Goal: Transaction & Acquisition: Purchase product/service

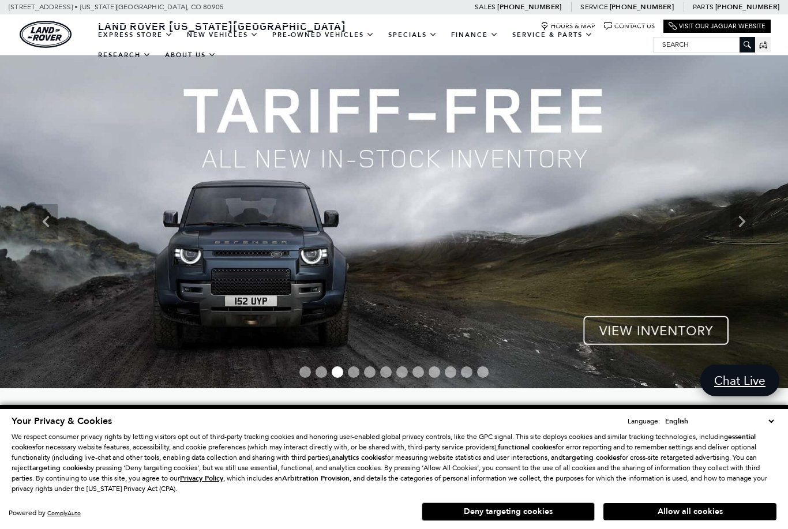
click at [0, 0] on link "View All Pre-Owned Vehicles" at bounding box center [0, 0] width 0 height 0
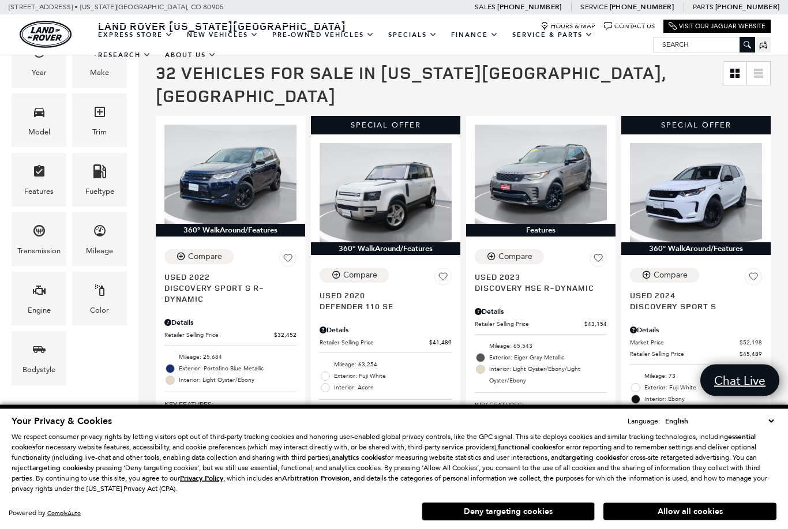
scroll to position [214, 0]
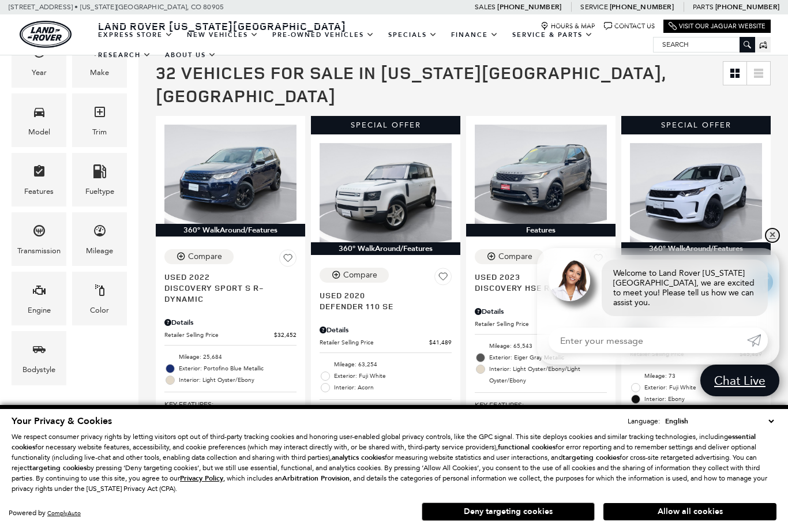
click at [775, 242] on link "✕" at bounding box center [773, 236] width 14 height 14
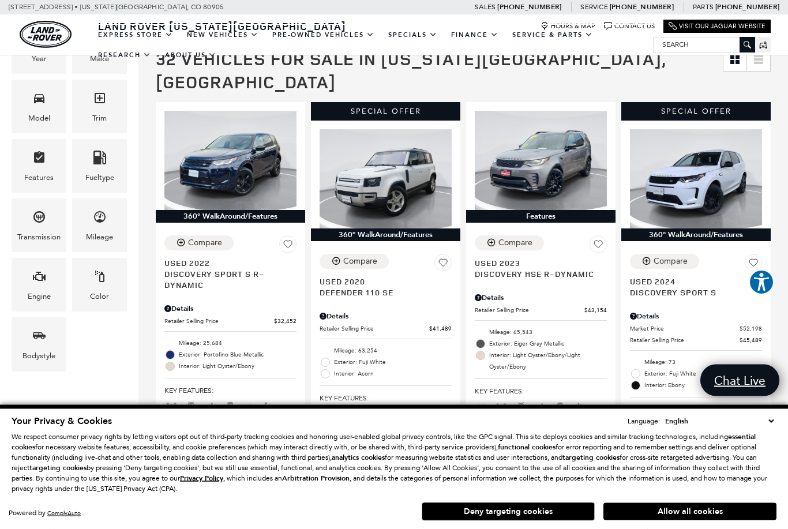
scroll to position [228, 0]
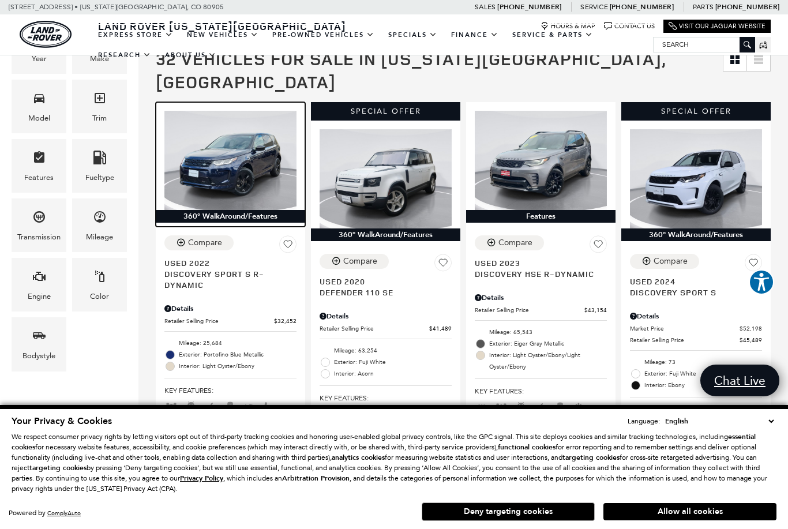
click at [211, 140] on img at bounding box center [230, 160] width 132 height 99
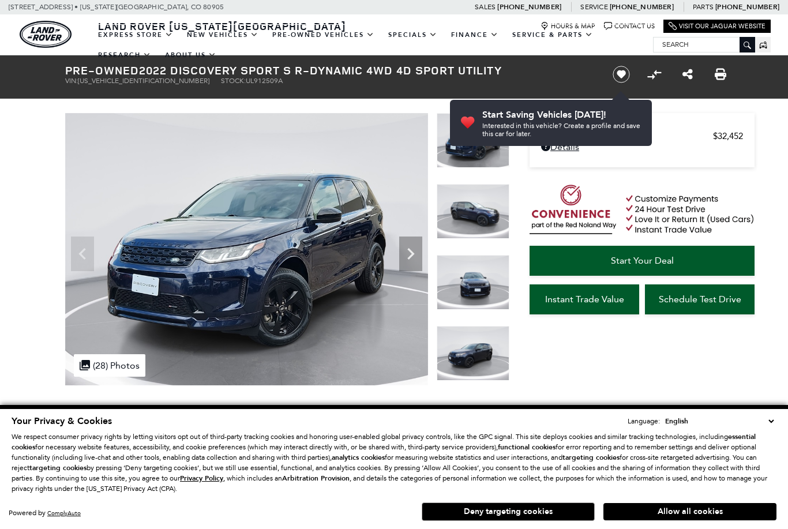
click at [412, 257] on icon "Next" at bounding box center [410, 253] width 23 height 23
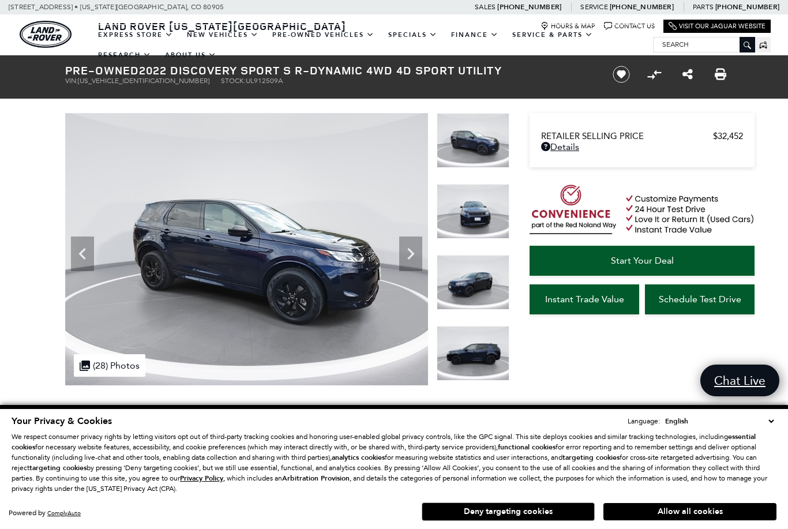
click at [415, 265] on div "Next" at bounding box center [410, 254] width 23 height 35
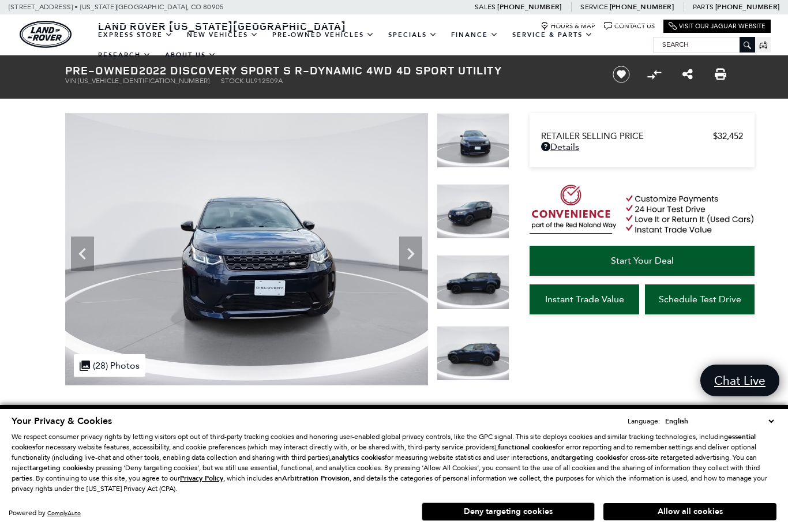
click at [413, 261] on icon "Next" at bounding box center [410, 253] width 23 height 23
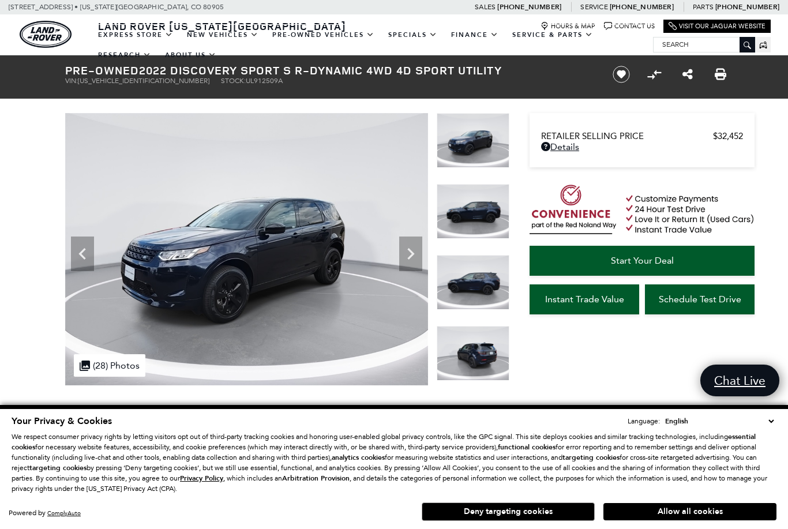
click at [413, 256] on icon "Next" at bounding box center [410, 253] width 23 height 23
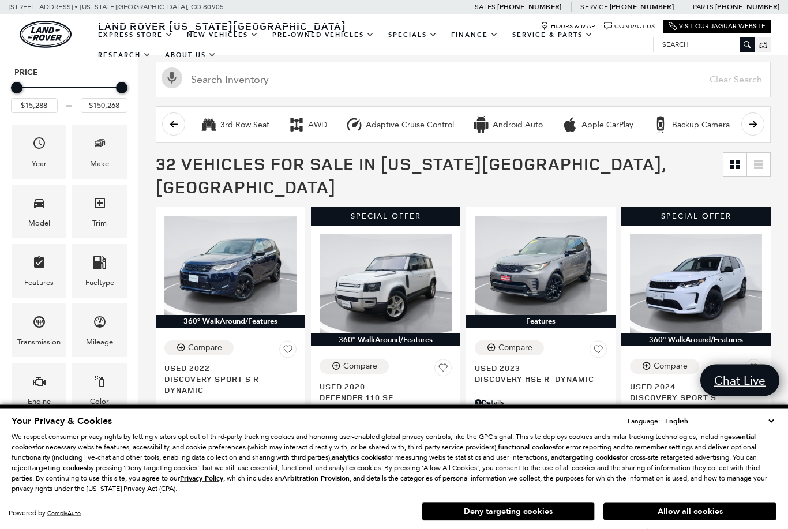
scroll to position [123, 0]
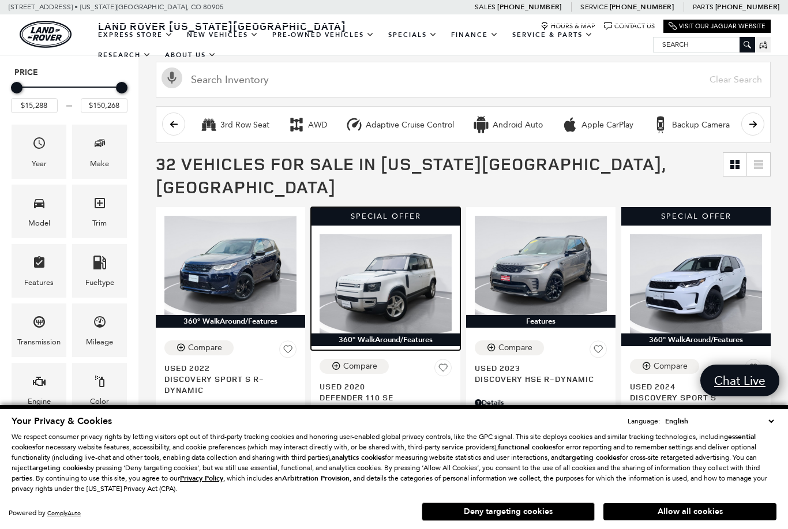
click at [401, 293] on img at bounding box center [386, 283] width 132 height 99
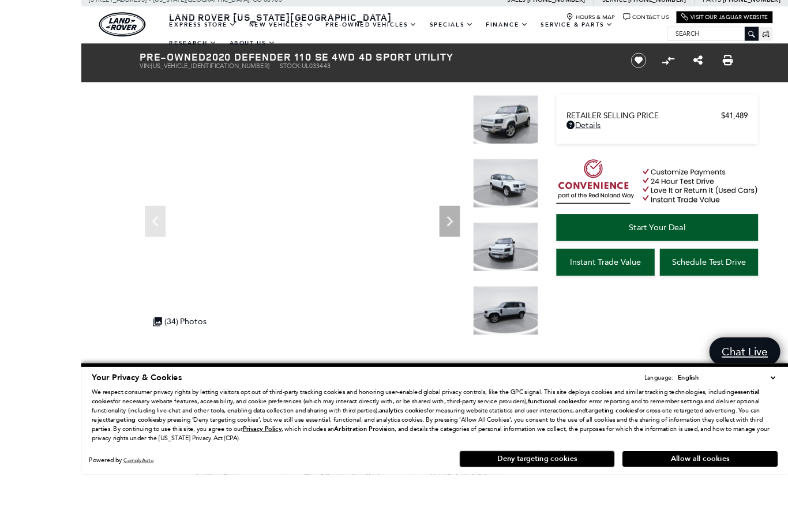
scroll to position [18, 0]
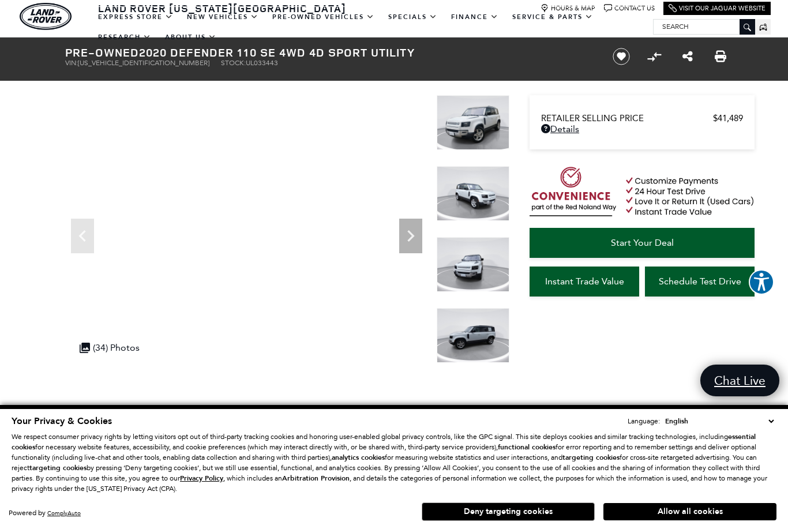
click at [491, 136] on img at bounding box center [473, 122] width 73 height 55
click at [478, 126] on img at bounding box center [473, 122] width 73 height 55
click at [410, 240] on icon "Next" at bounding box center [410, 236] width 7 height 12
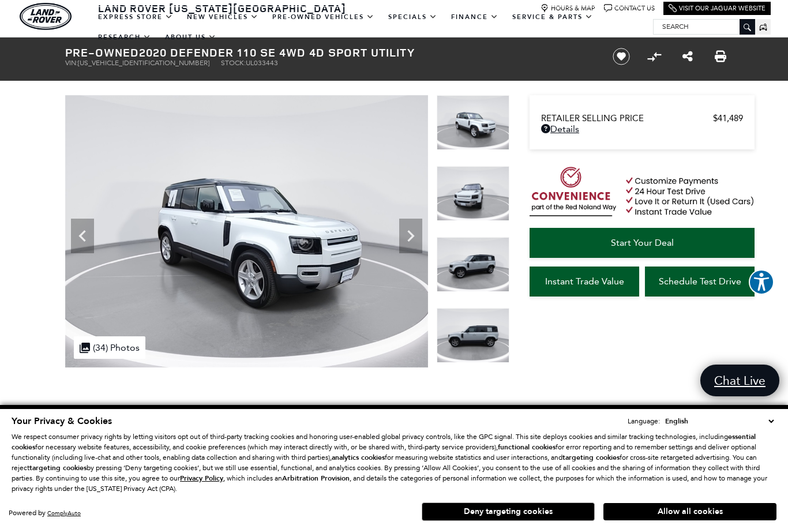
click at [413, 242] on icon "Next" at bounding box center [410, 236] width 23 height 23
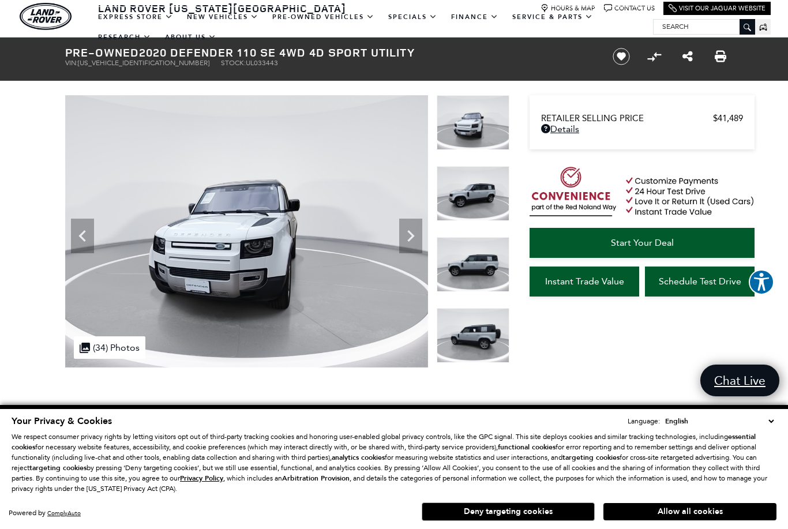
click at [410, 242] on icon "Next" at bounding box center [410, 236] width 23 height 23
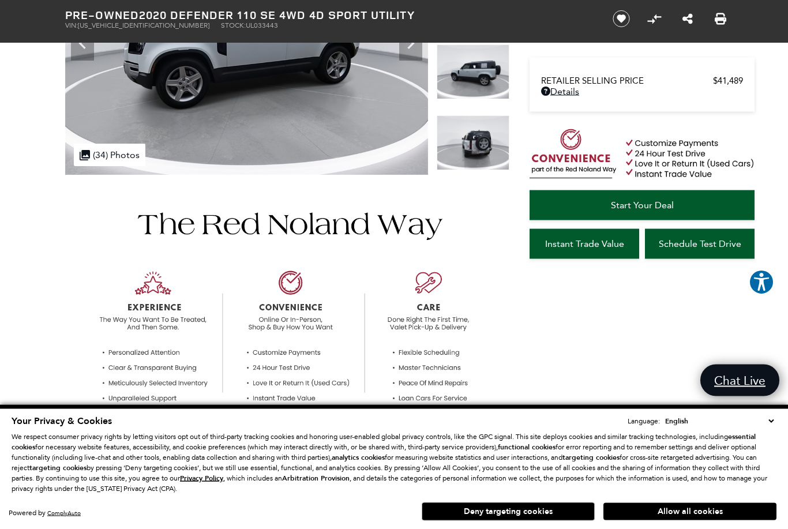
scroll to position [205, 0]
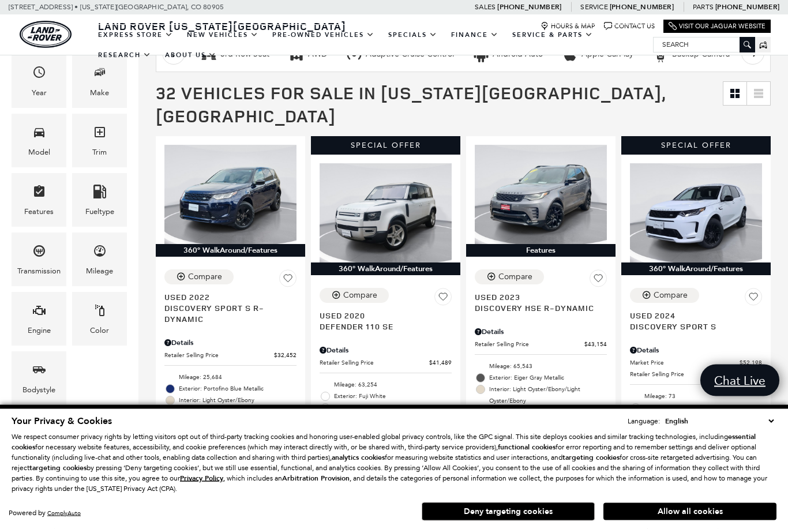
scroll to position [194, 0]
click at [713, 216] on img at bounding box center [696, 212] width 132 height 99
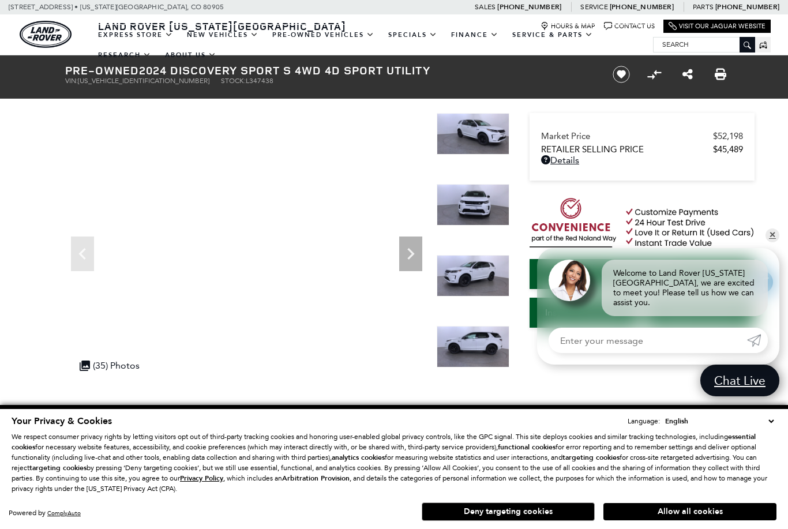
click at [414, 260] on icon "Next" at bounding box center [410, 253] width 23 height 23
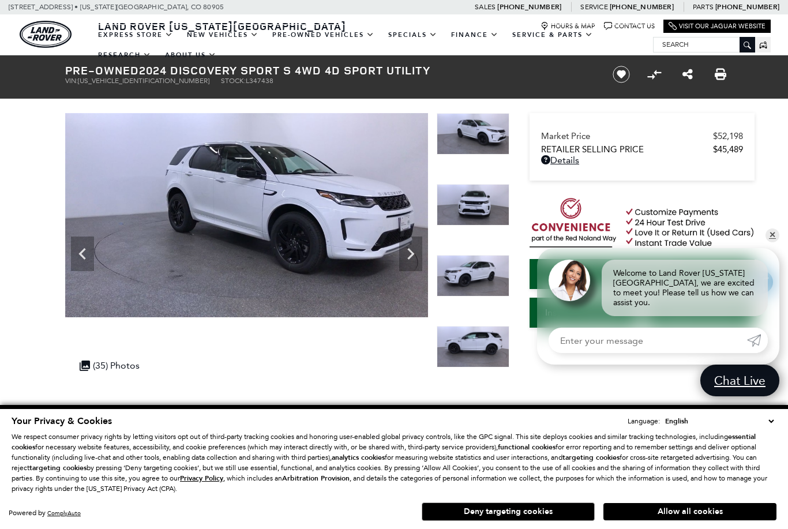
click at [415, 259] on icon "Next" at bounding box center [410, 253] width 23 height 23
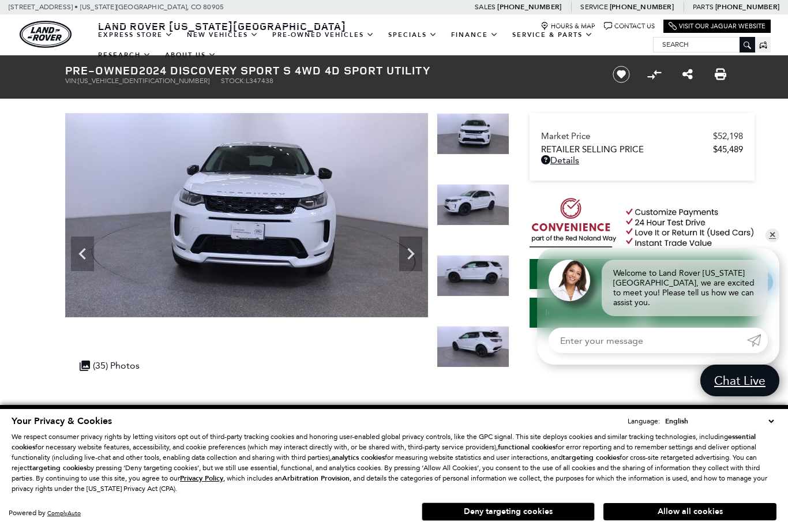
click at [482, 326] on img at bounding box center [473, 347] width 73 height 42
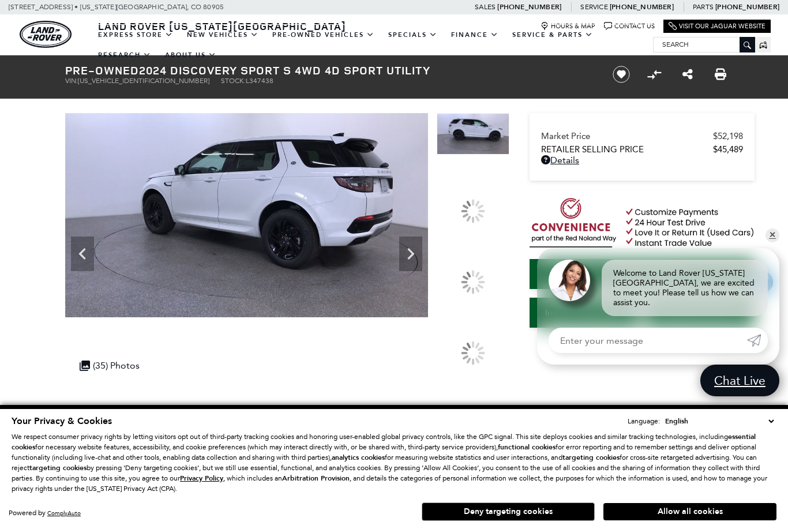
click at [482, 309] on div at bounding box center [473, 282] width 73 height 54
